Goal: Use online tool/utility: Use online tool/utility

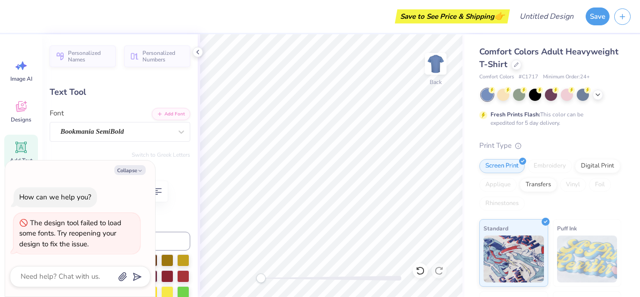
type textarea "x"
type input "0.86"
type input "1.24"
type input "2.89"
type input "-4.6"
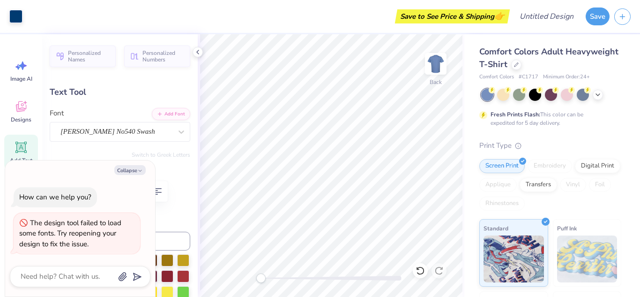
type textarea "x"
type input "0.0"
type textarea "x"
type input "2.53"
type input "0.85"
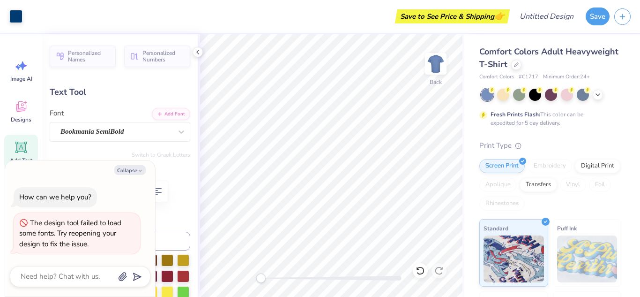
type input "3.43"
type textarea "x"
type input "5.25"
type input "0.92"
type input "3.00"
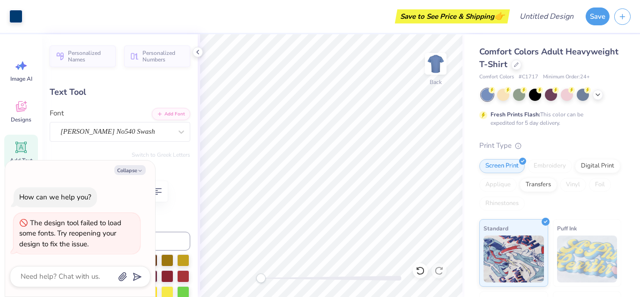
type textarea "x"
type input "0.86"
type input "0.91"
type textarea "x"
type input "2.53"
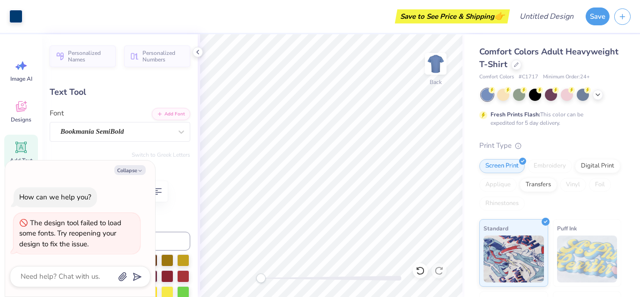
type input "0.85"
type input "3.43"
type textarea "x"
type input "5.37"
type input "0.34"
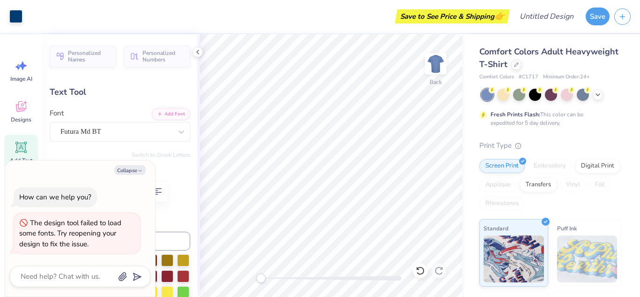
type input "4.28"
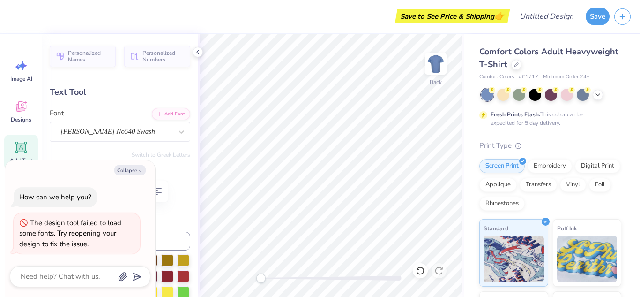
type textarea "x"
type input "0.86"
type input "1.24"
type input "2.89"
type textarea "x"
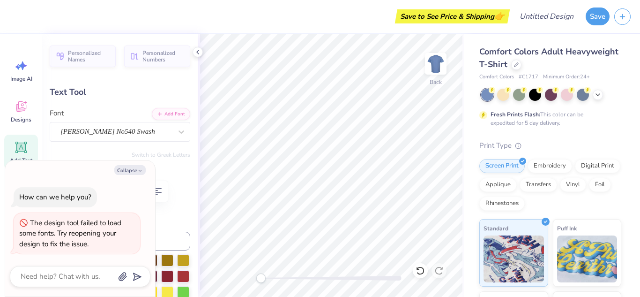
type input "0.0"
click at [21, 110] on icon at bounding box center [20, 108] width 9 height 8
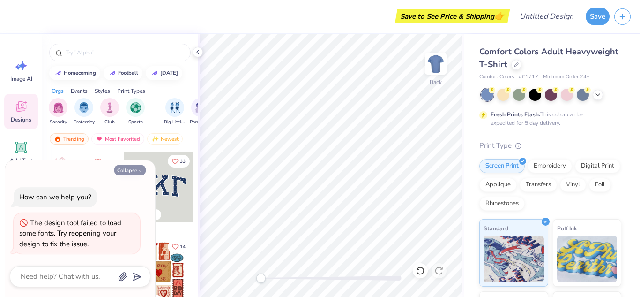
click at [140, 168] on icon "button" at bounding box center [140, 171] width 6 height 6
type textarea "x"
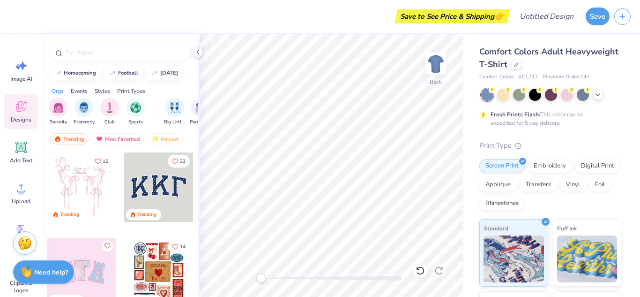
click at [109, 91] on div "Styles" at bounding box center [102, 91] width 15 height 8
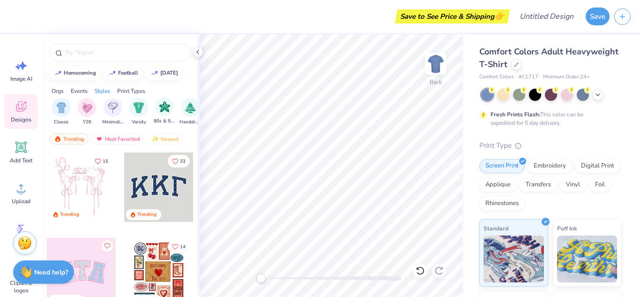
scroll to position [0, 491]
click at [112, 105] on img "filter for Minimalist" at bounding box center [110, 106] width 10 height 11
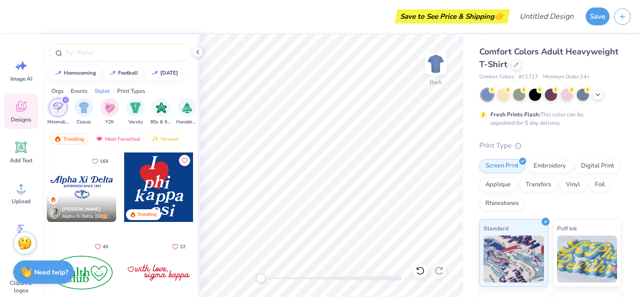
click at [88, 186] on div at bounding box center [81, 186] width 69 height 69
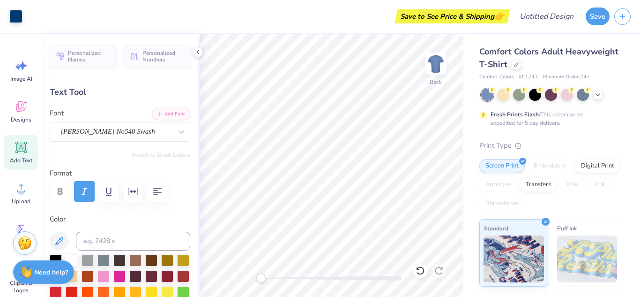
type input "1.06"
type input "0.91"
type input "3.04"
type input "1.35"
type input "0.88"
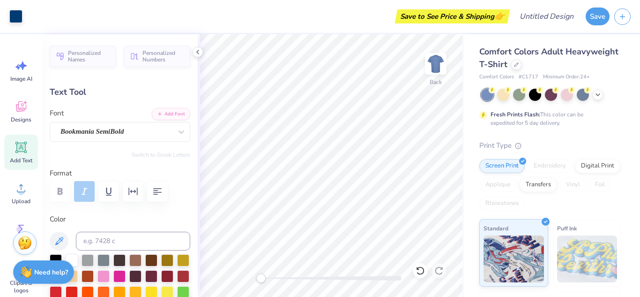
type input "3.05"
click at [419, 269] on icon at bounding box center [418, 268] width 2 height 2
click at [420, 271] on icon at bounding box center [420, 270] width 9 height 9
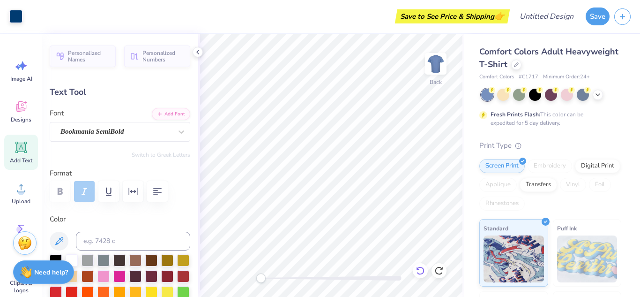
click at [420, 271] on icon at bounding box center [420, 270] width 9 height 9
click at [422, 271] on icon at bounding box center [420, 270] width 9 height 9
click at [291, 278] on div at bounding box center [331, 278] width 141 height 5
click at [422, 270] on icon at bounding box center [420, 270] width 9 height 9
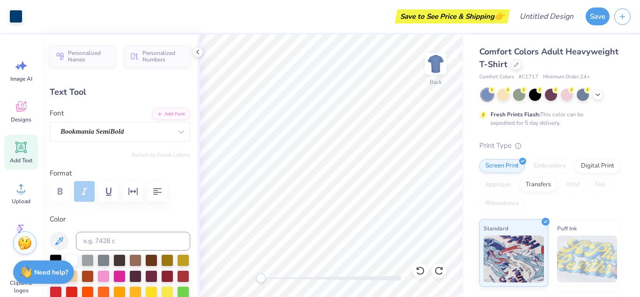
click at [422, 270] on icon at bounding box center [420, 270] width 9 height 9
click at [20, 64] on icon at bounding box center [21, 66] width 14 height 14
click at [22, 109] on icon at bounding box center [20, 108] width 9 height 8
click at [441, 269] on icon at bounding box center [439, 270] width 9 height 9
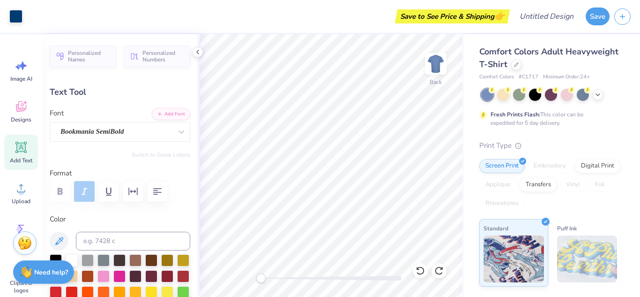
click at [441, 269] on icon at bounding box center [439, 270] width 9 height 9
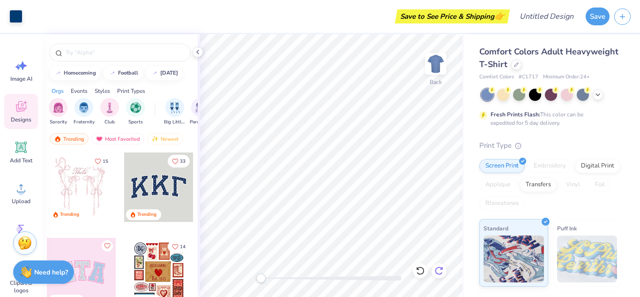
click at [438, 270] on icon at bounding box center [439, 270] width 9 height 9
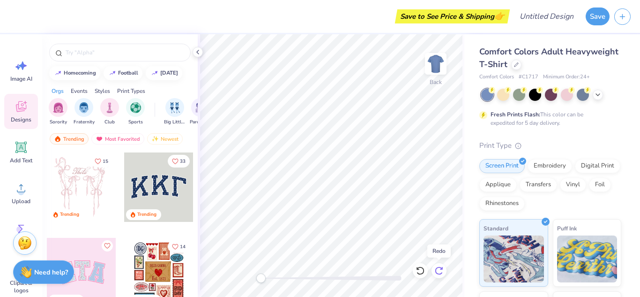
click at [439, 269] on icon at bounding box center [439, 270] width 9 height 9
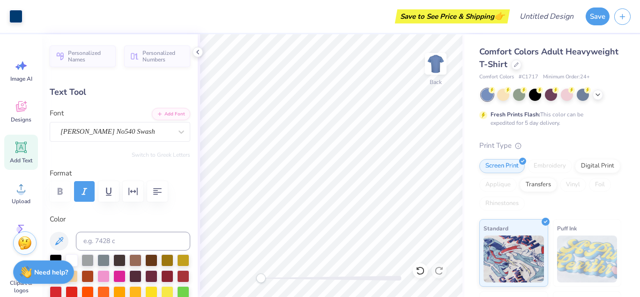
type input "1.06"
type input "0.91"
type input "3.04"
type input "-2.2"
type input "2.02"
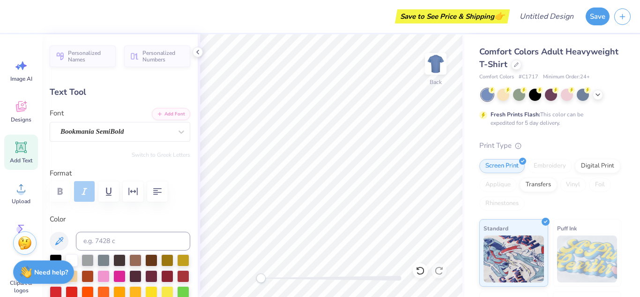
type input "0.92"
type input "3.01"
type input "0.0"
type input "1.06"
type input "0.91"
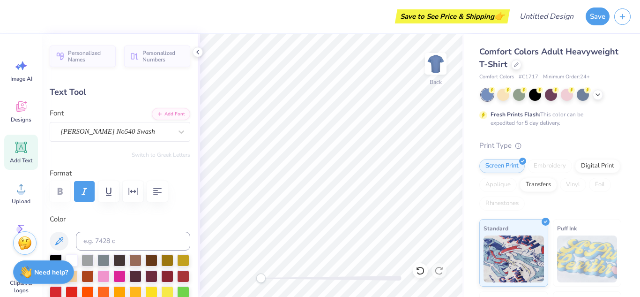
type input "3.00"
type input "-2.2"
type textarea "B"
type input "2.02"
type input "0.92"
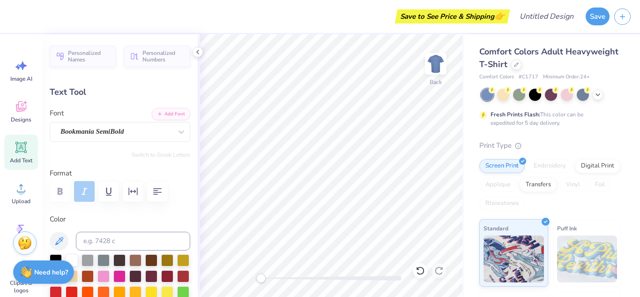
type input "0.0"
type textarea "asketball"
type input "2.48"
type input "1.14"
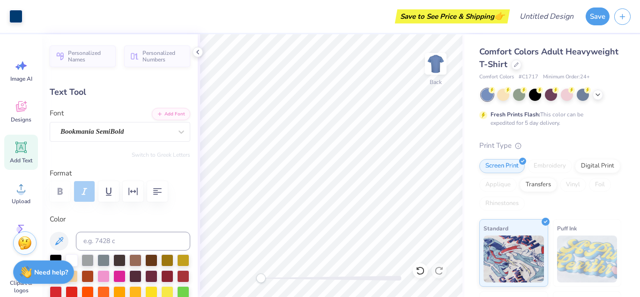
type input "3.01"
type textarea "l"
type textarea "uyer"
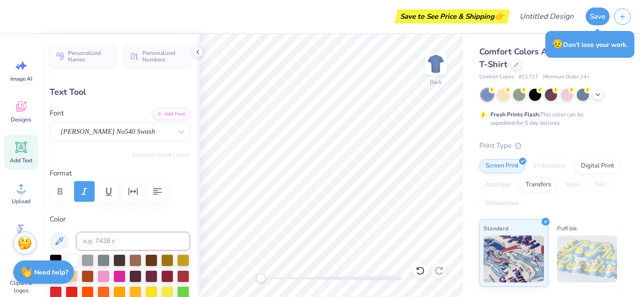
type input "1.43"
type input "1.00"
type input "3.00"
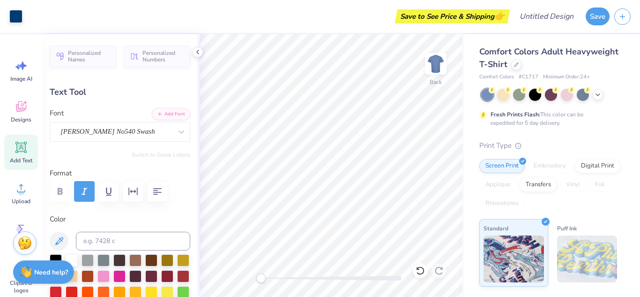
type input "0.0"
type input "5.25"
type input "0.92"
type input "0.86"
type input "0.91"
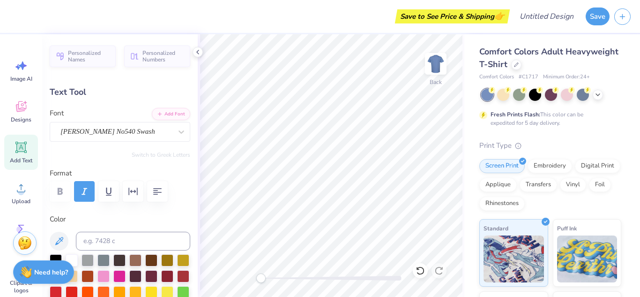
type input "1.43"
type input "1.00"
type input "3.28"
click at [25, 98] on div "Designs" at bounding box center [21, 111] width 34 height 35
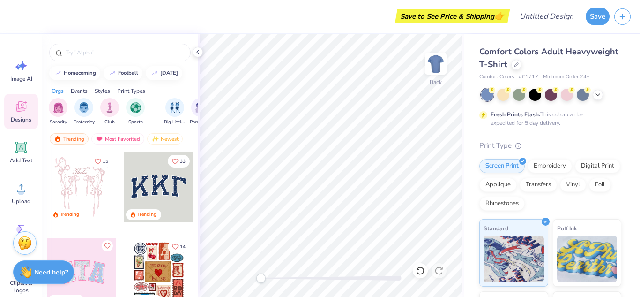
click at [103, 89] on div "Styles" at bounding box center [102, 91] width 15 height 8
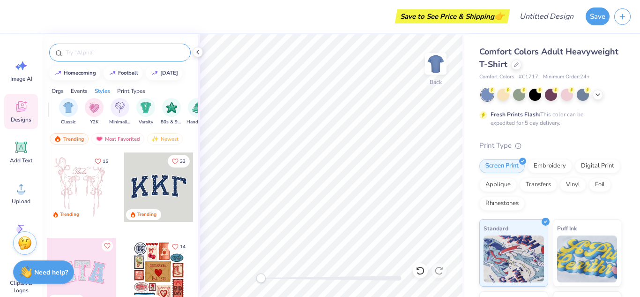
scroll to position [0, 491]
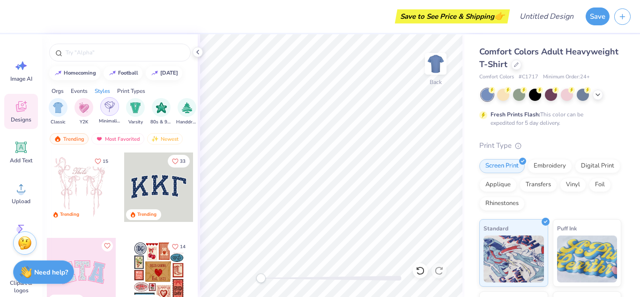
click at [105, 113] on div "filter for Minimalist" at bounding box center [109, 106] width 19 height 19
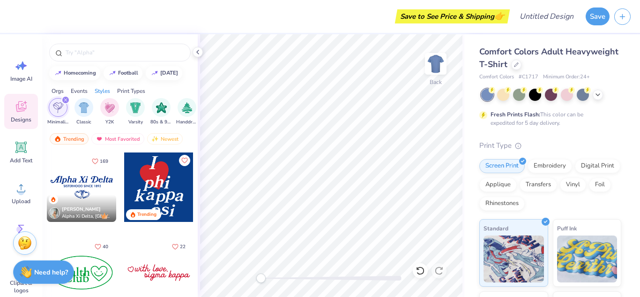
click at [93, 180] on div at bounding box center [81, 186] width 69 height 69
